Goal: Transaction & Acquisition: Purchase product/service

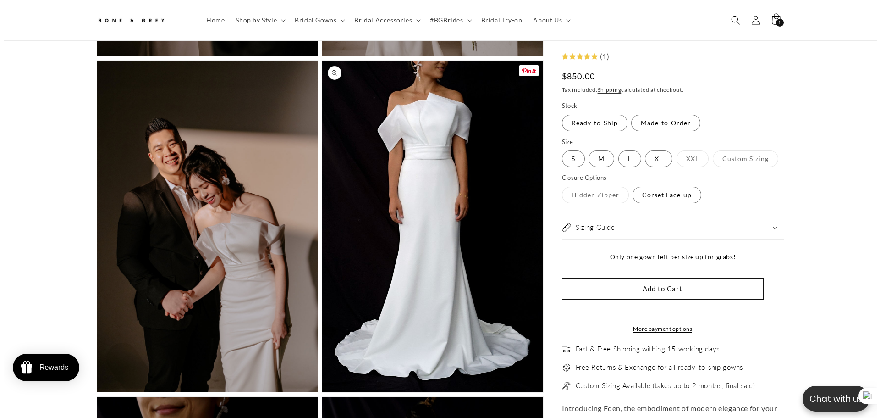
scroll to position [1370, 0]
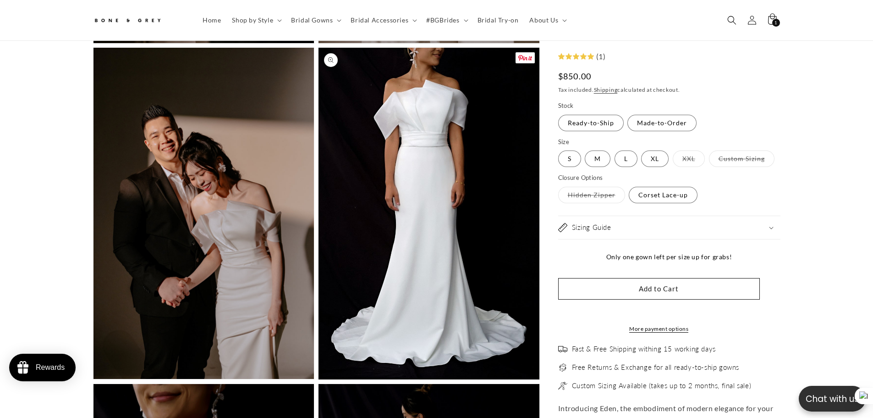
click at [319, 379] on button "Open media 7 in modal" at bounding box center [319, 379] width 0 height 0
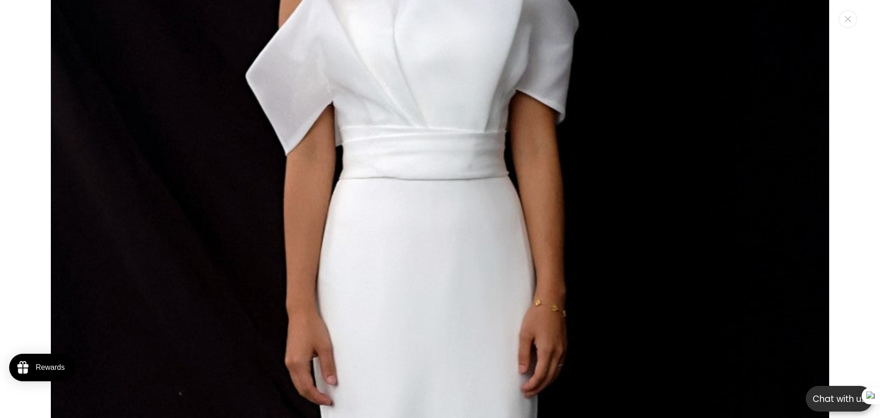
click at [838, 253] on div "Media gallery" at bounding box center [440, 209] width 880 height 418
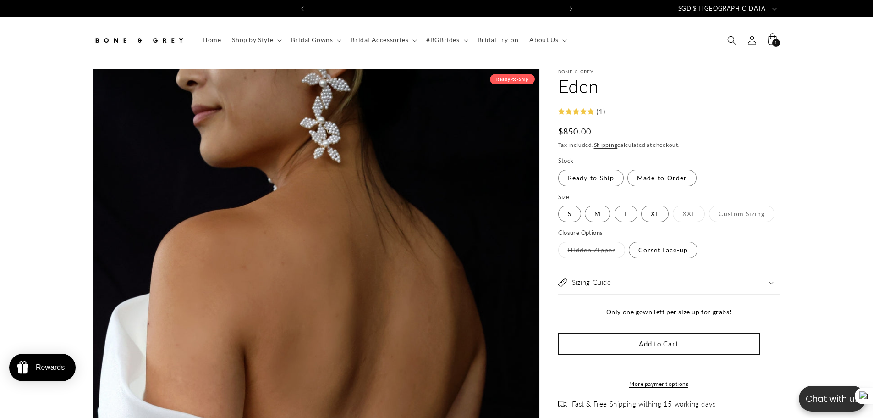
scroll to position [0, 504]
